Goal: Communication & Community: Answer question/provide support

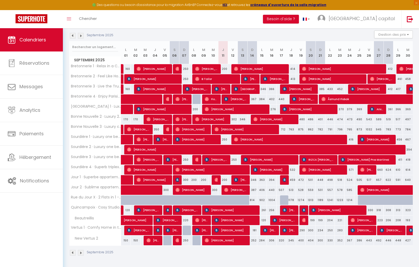
scroll to position [54, 0]
click at [286, 178] on div "459" at bounding box center [291, 180] width 10 height 10
select select
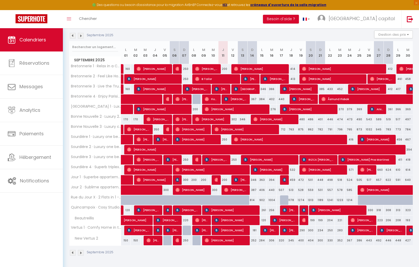
select select
type input "459"
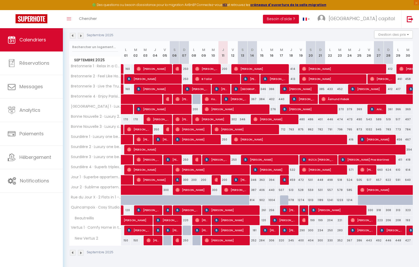
type input "Jeu 18 Septembre 2025"
type input "Ven 19 Septembre 2025"
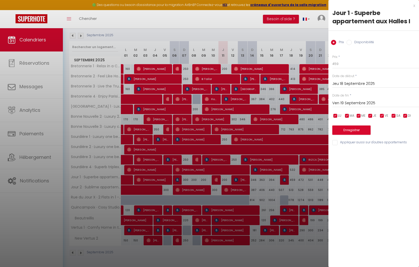
click at [285, 180] on div at bounding box center [209, 133] width 419 height 267
select select
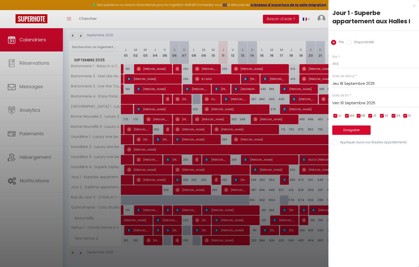
select select
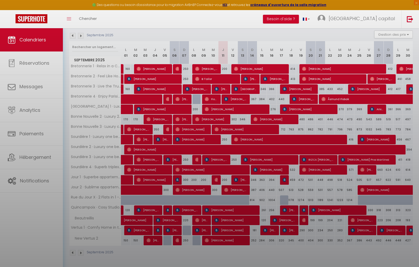
click at [285, 180] on div at bounding box center [209, 133] width 419 height 267
select select
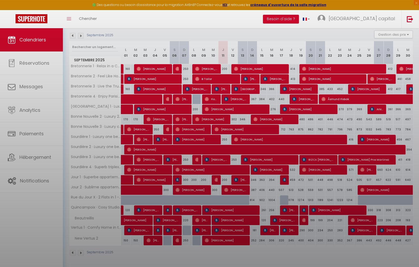
select select
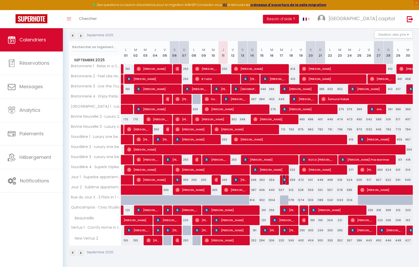
click at [285, 180] on img at bounding box center [284, 180] width 4 height 4
select select "OK"
select select "KO"
select select "0"
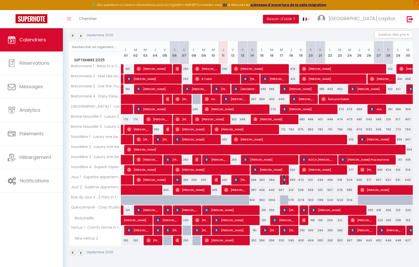
select select "1"
select select
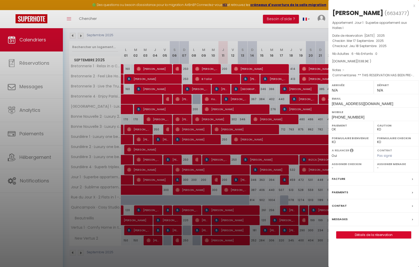
click at [262, 179] on div at bounding box center [209, 133] width 419 height 267
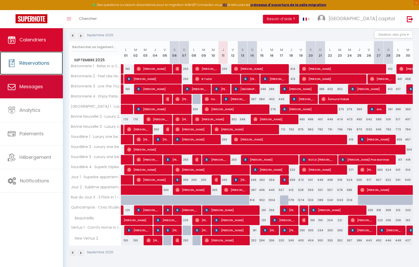
click at [11, 74] on link "Réservations" at bounding box center [31, 62] width 63 height 23
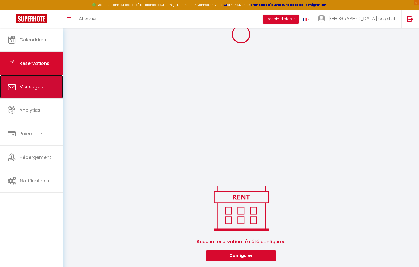
click at [23, 86] on span "Messages" at bounding box center [31, 86] width 24 height 6
select select "message"
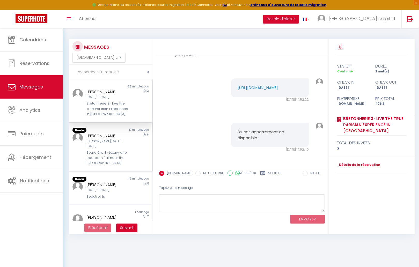
click at [126, 143] on div "[PERSON_NAME][DATE] - [DATE]" at bounding box center [107, 144] width 42 height 10
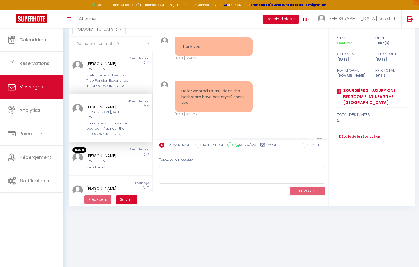
scroll to position [1158, 0]
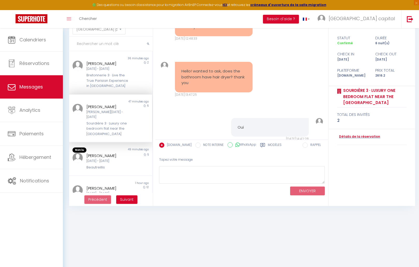
click at [270, 145] on label "Modèles" at bounding box center [275, 145] width 14 height 6
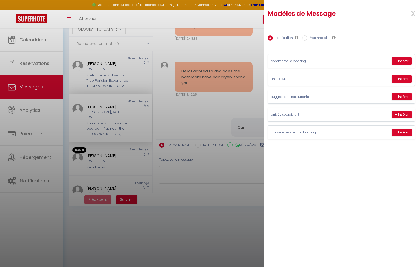
click at [319, 39] on label "Mes modèles" at bounding box center [318, 38] width 23 height 6
click at [307, 39] on input "Mes modèles" at bounding box center [304, 37] width 5 height 5
radio input "true"
radio input "false"
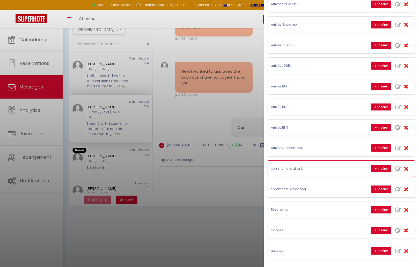
scroll to position [28, 0]
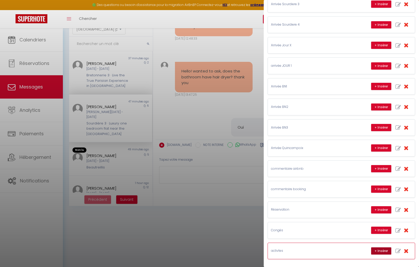
click at [386, 248] on button "+ Insérer" at bounding box center [381, 250] width 20 height 7
type textarea "Loremip , d’sitame con adip elits doei! Tempo incidi utlabore etdolore, ma al e…"
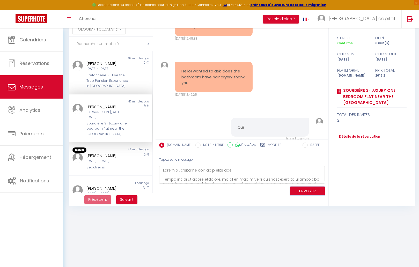
click at [310, 190] on button "ENVOYER" at bounding box center [307, 190] width 35 height 9
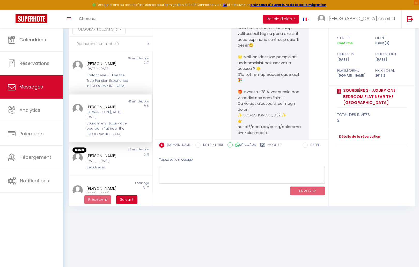
scroll to position [1359, 0]
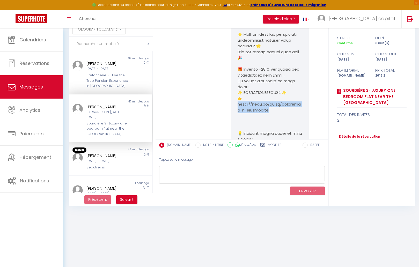
drag, startPoint x: 265, startPoint y: 87, endPoint x: 234, endPoint y: 80, distance: 32.1
copy pre "//[DOMAIN_NAME][URL] 💡"
drag, startPoint x: 239, startPoint y: 81, endPoint x: 344, endPoint y: 0, distance: 132.9
click at [0, 0] on div "🟢 Des questions ou besoin d'assistance pour la migration AirBnB? Connectez-vous…" at bounding box center [209, 106] width 419 height 212
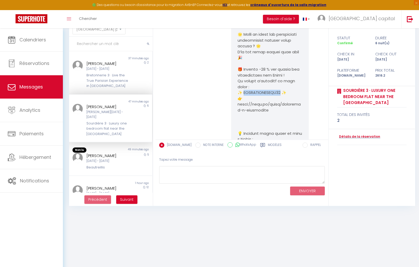
drag, startPoint x: 277, startPoint y: 69, endPoint x: 253, endPoint y: 70, distance: 23.8
copy pre "AILLETTES10 ✨ 👉"
drag, startPoint x: 253, startPoint y: 70, endPoint x: 329, endPoint y: 3, distance: 100.7
click at [0, 0] on div "🟢 Des questions ou besoin d'assistance pour la migration AirBnB? Connectez-vous…" at bounding box center [209, 106] width 419 height 212
